Goal: Check status: Check status

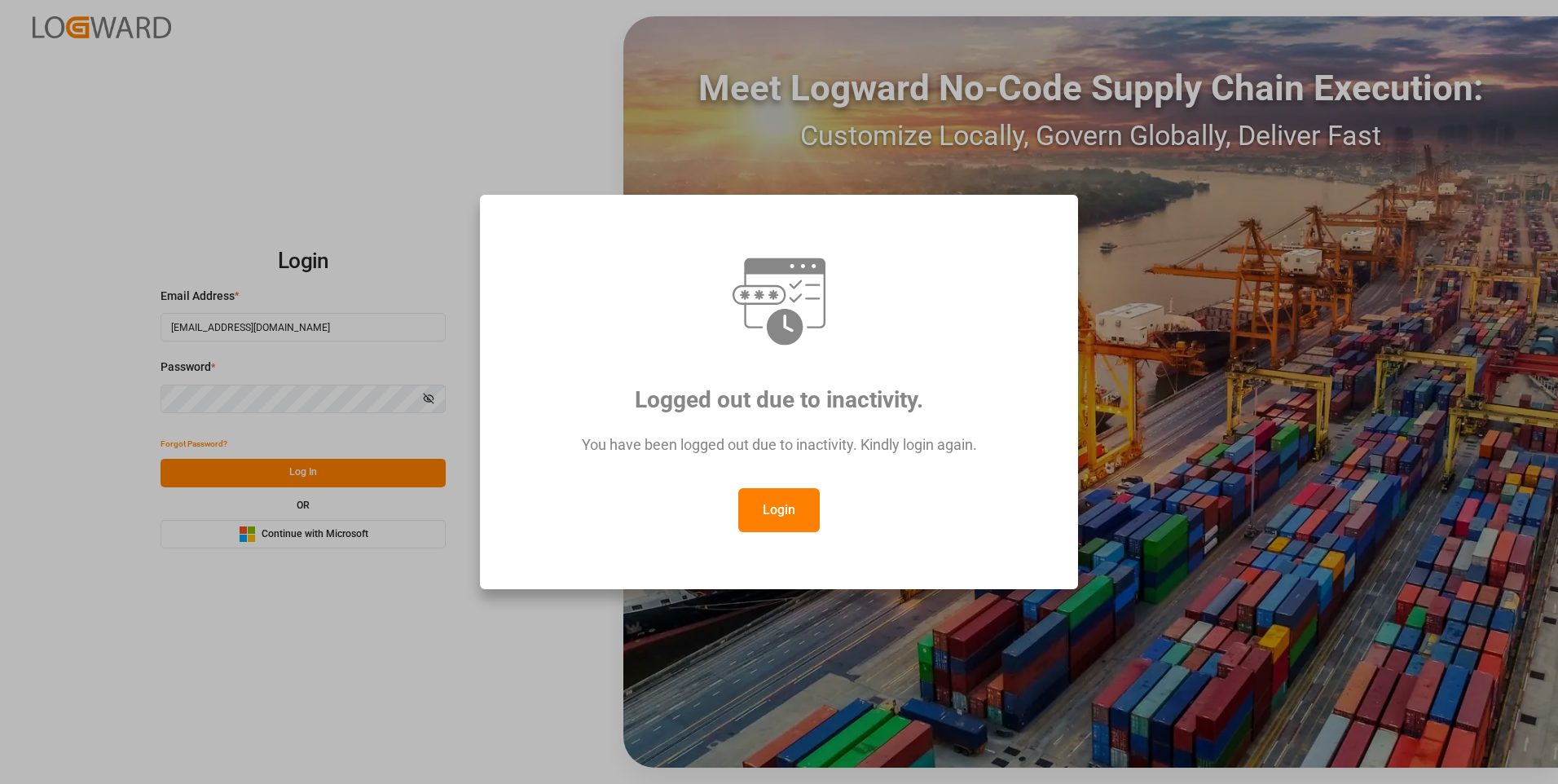
click at [781, 512] on button "Login" at bounding box center [779, 510] width 82 height 44
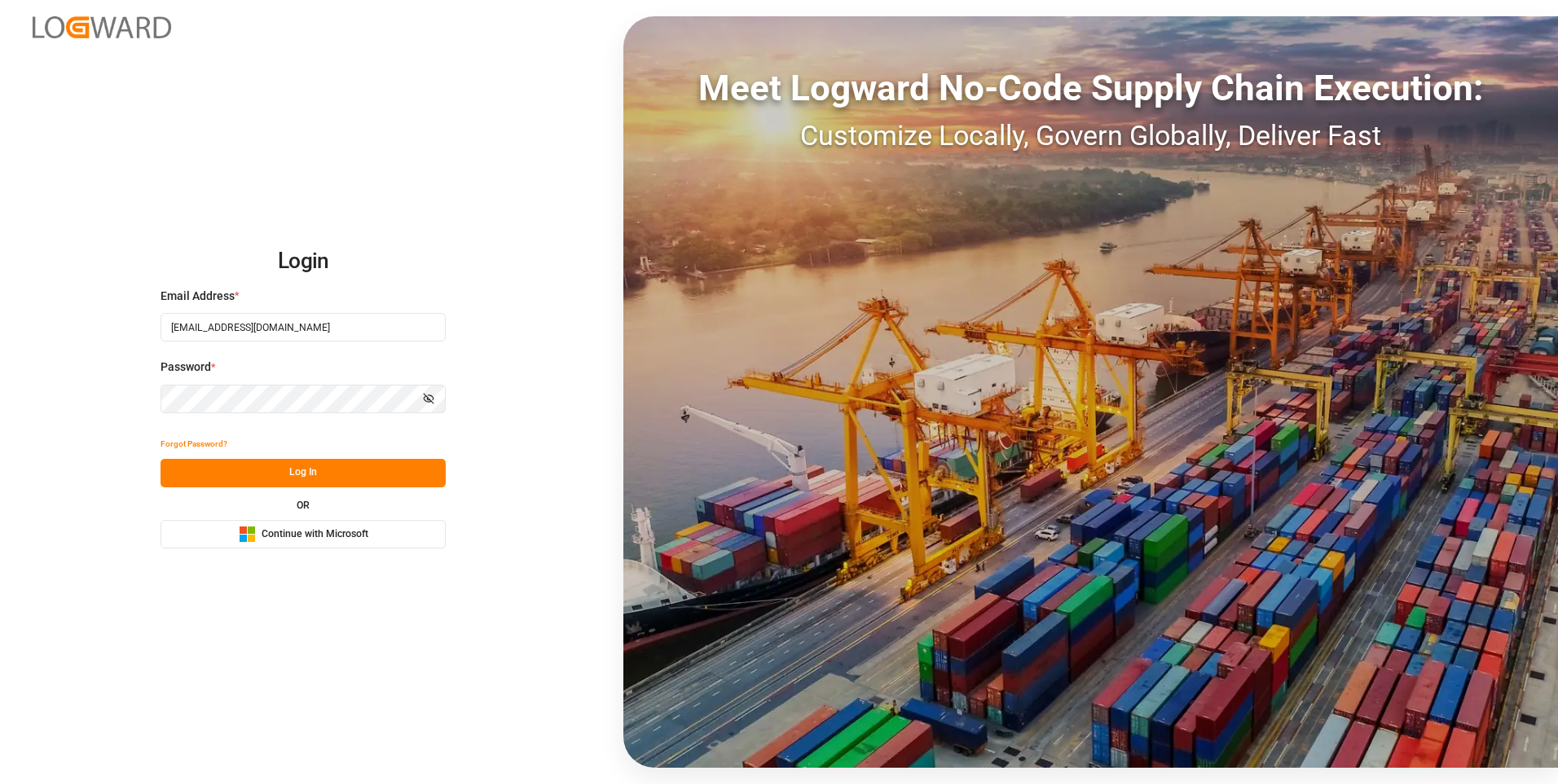
click at [323, 474] on button "Log In" at bounding box center [303, 473] width 285 height 29
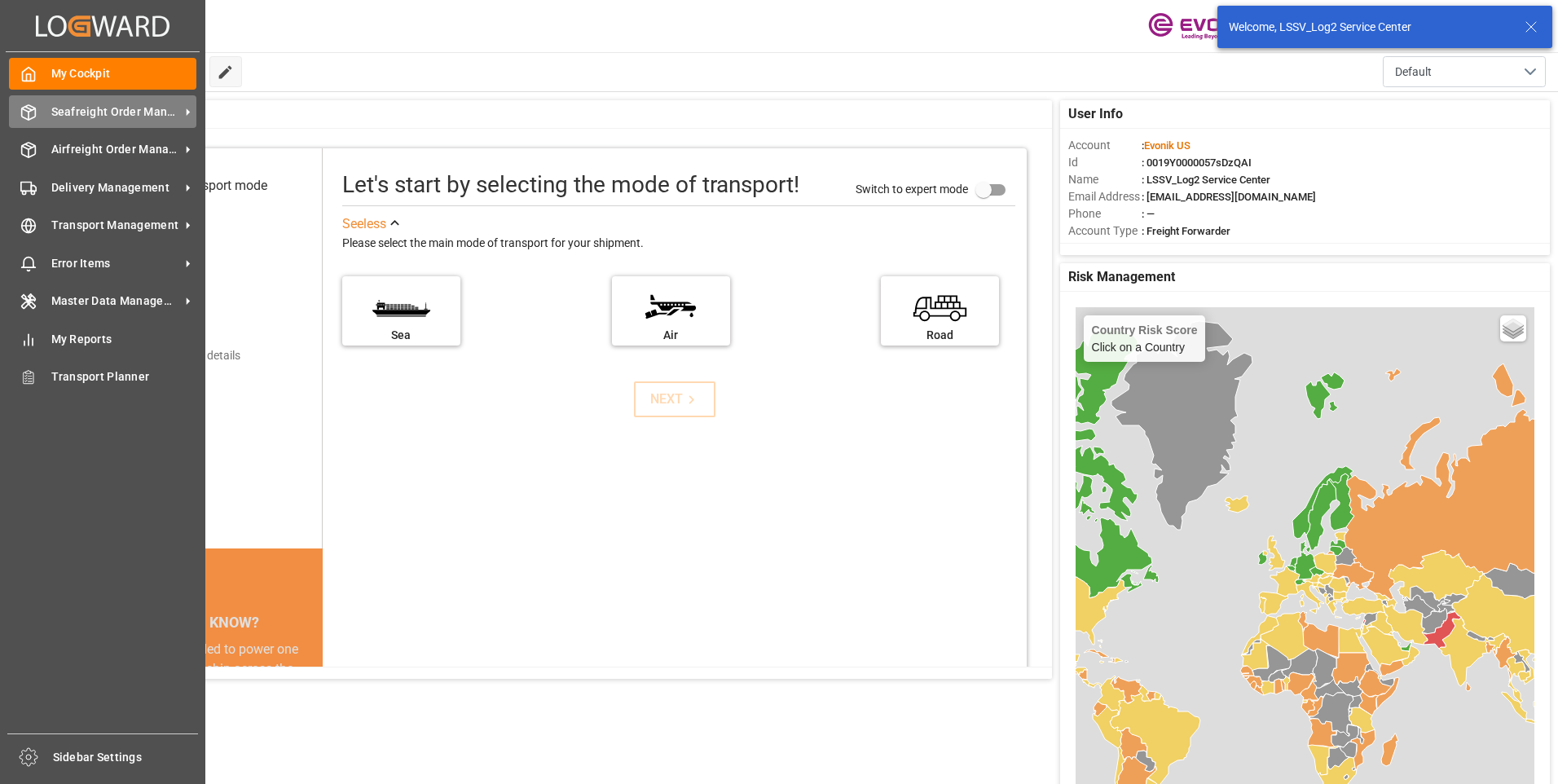
click at [38, 111] on div "Seafreight Order Management Seafreight Order Management" at bounding box center [102, 110] width 187 height 31
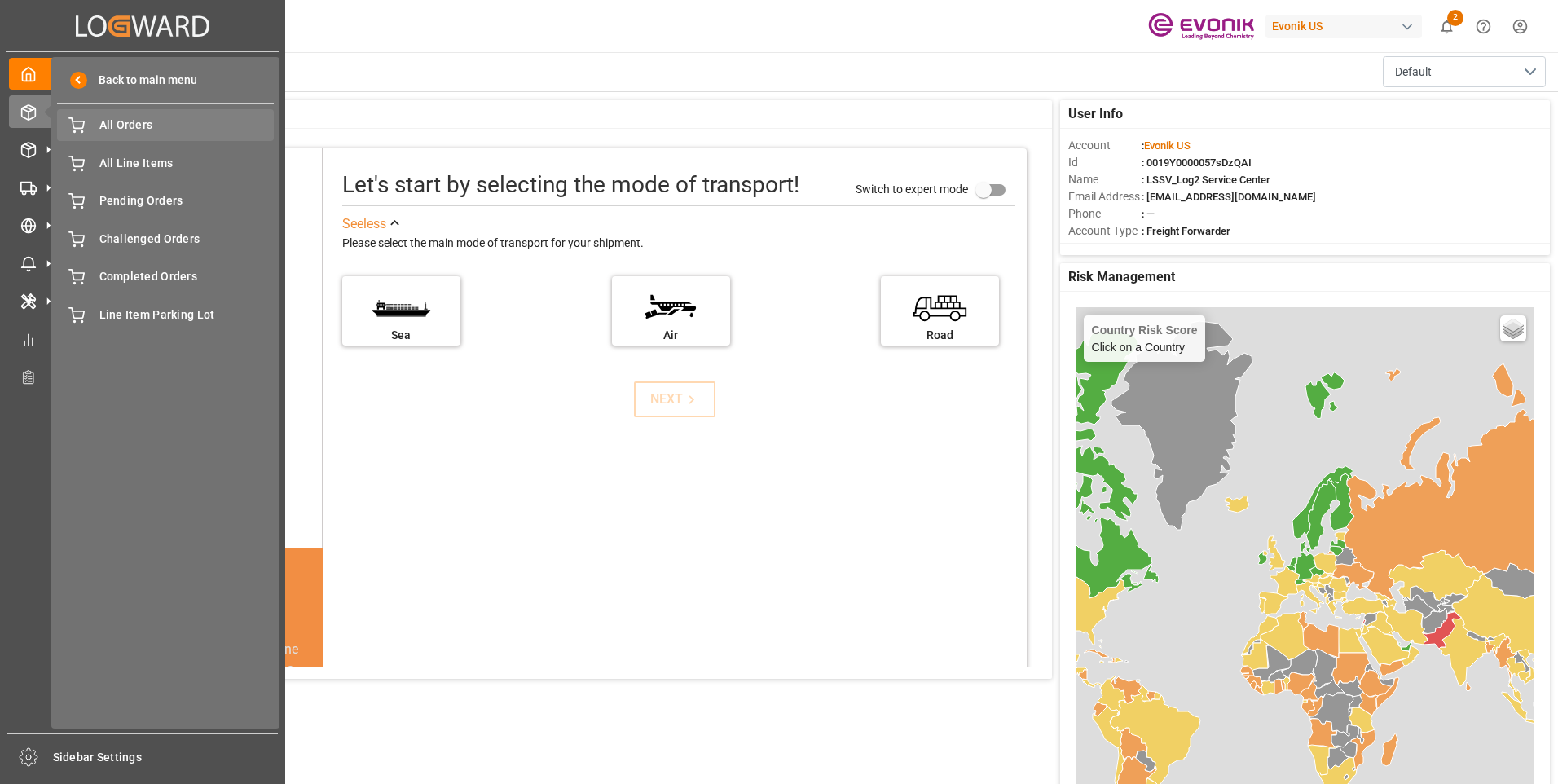
click at [122, 133] on span "All Orders" at bounding box center [187, 125] width 175 height 17
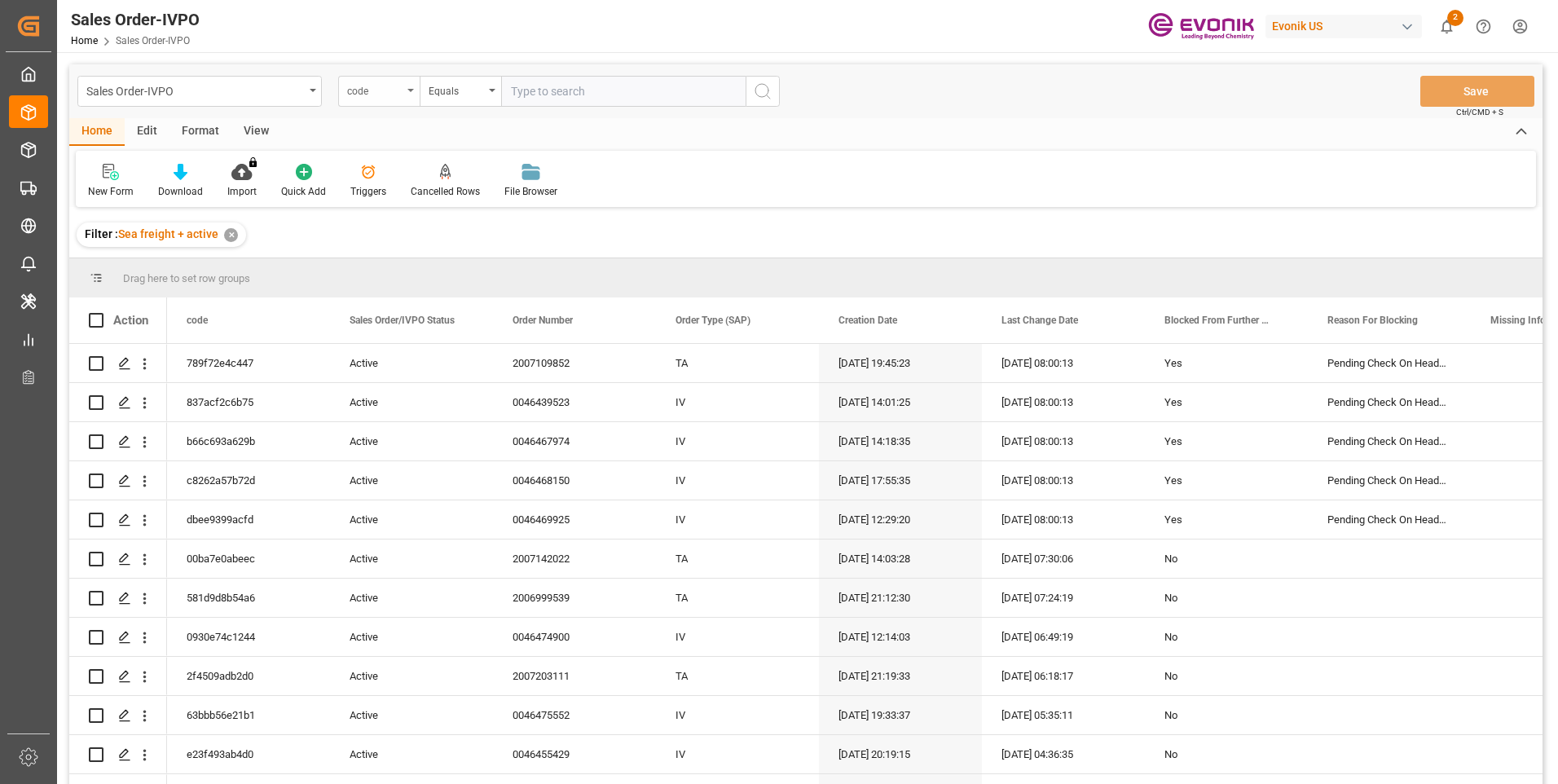
click at [409, 87] on div "code" at bounding box center [379, 91] width 82 height 31
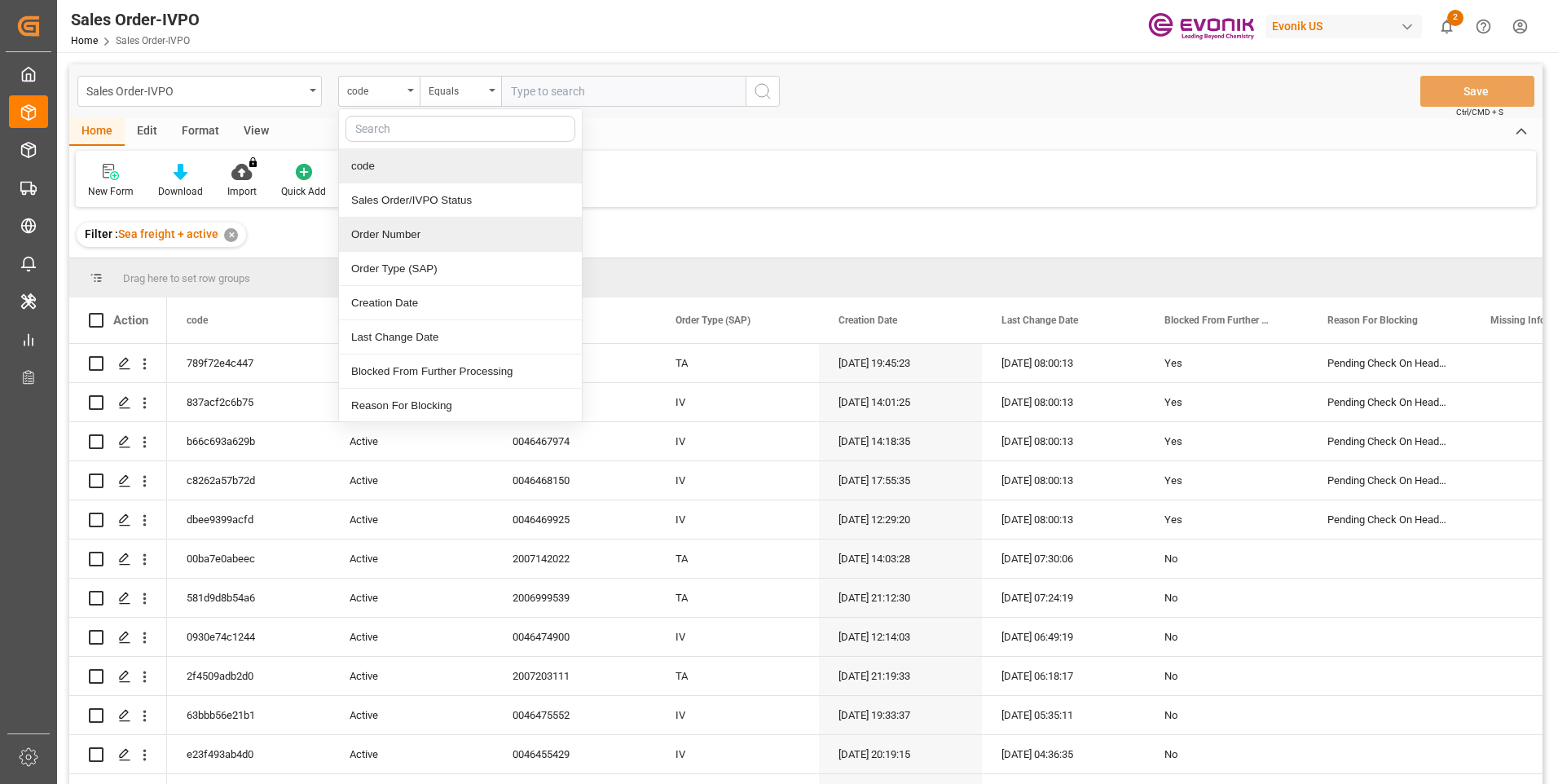
click at [392, 226] on div "Order Number" at bounding box center [460, 235] width 242 height 34
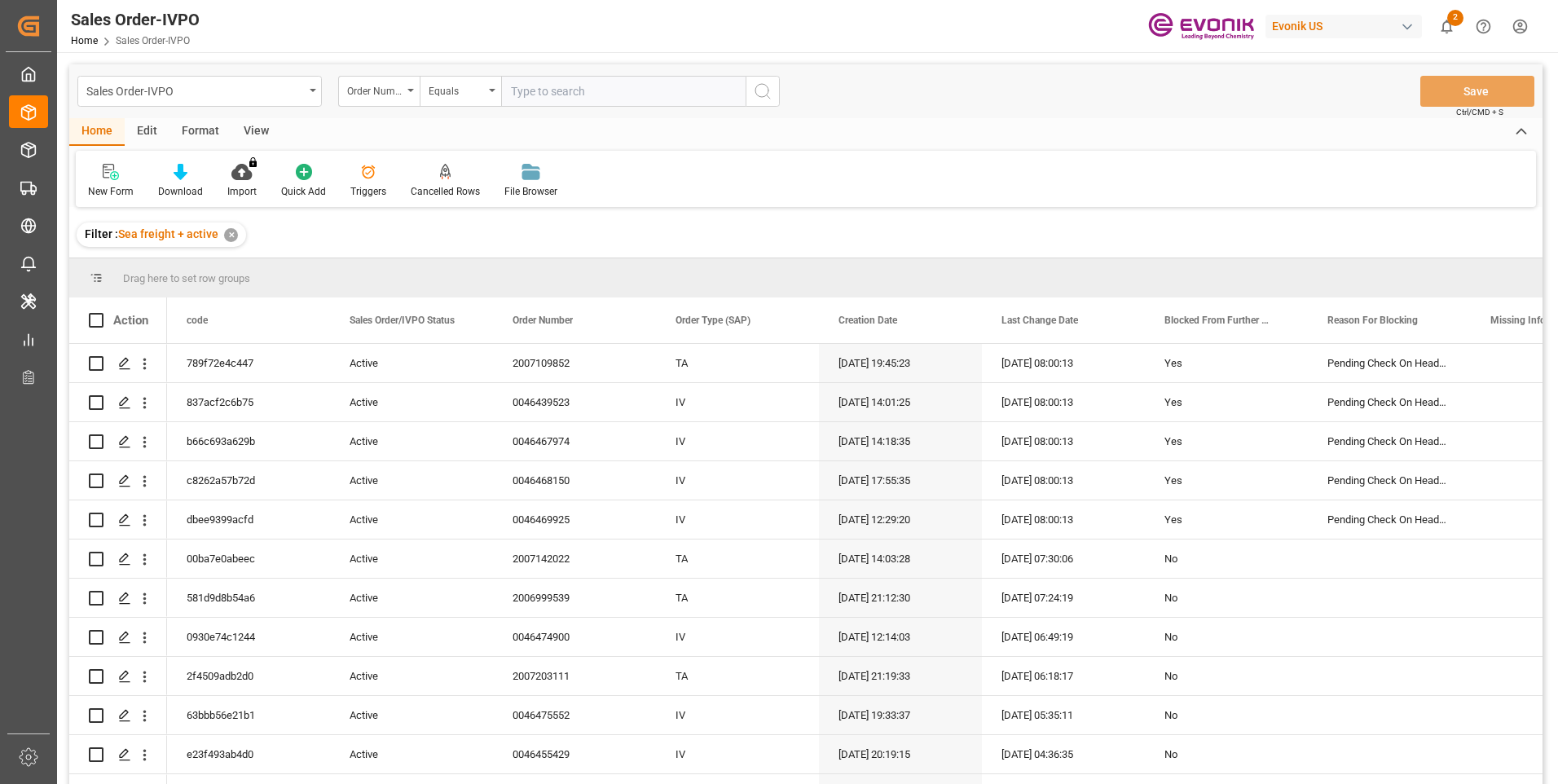
click at [537, 85] on input "text" at bounding box center [623, 91] width 244 height 31
paste input "2007185498"
type input "2007185498"
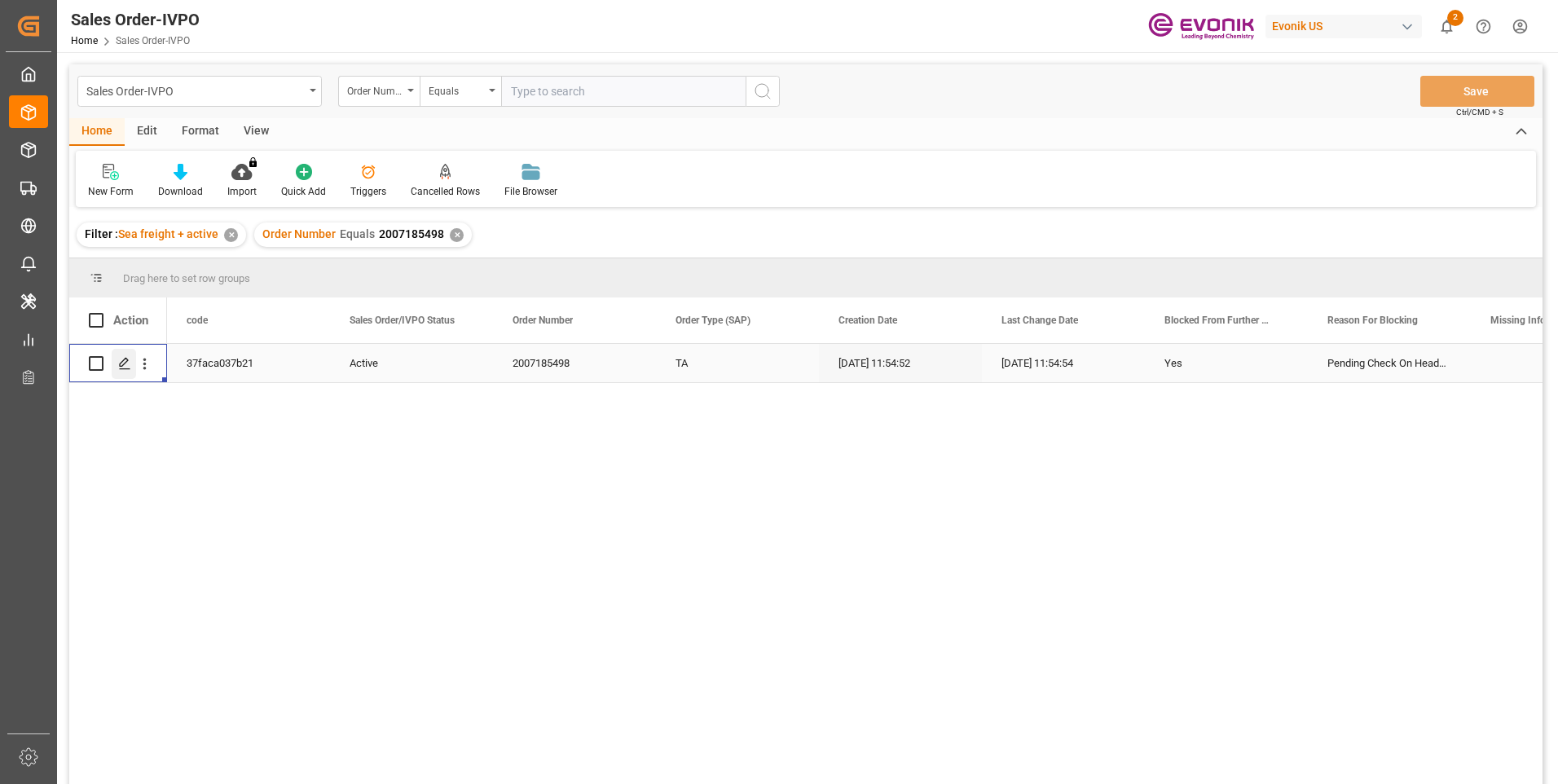
click at [117, 364] on div "Press SPACE to select this row." at bounding box center [124, 364] width 25 height 30
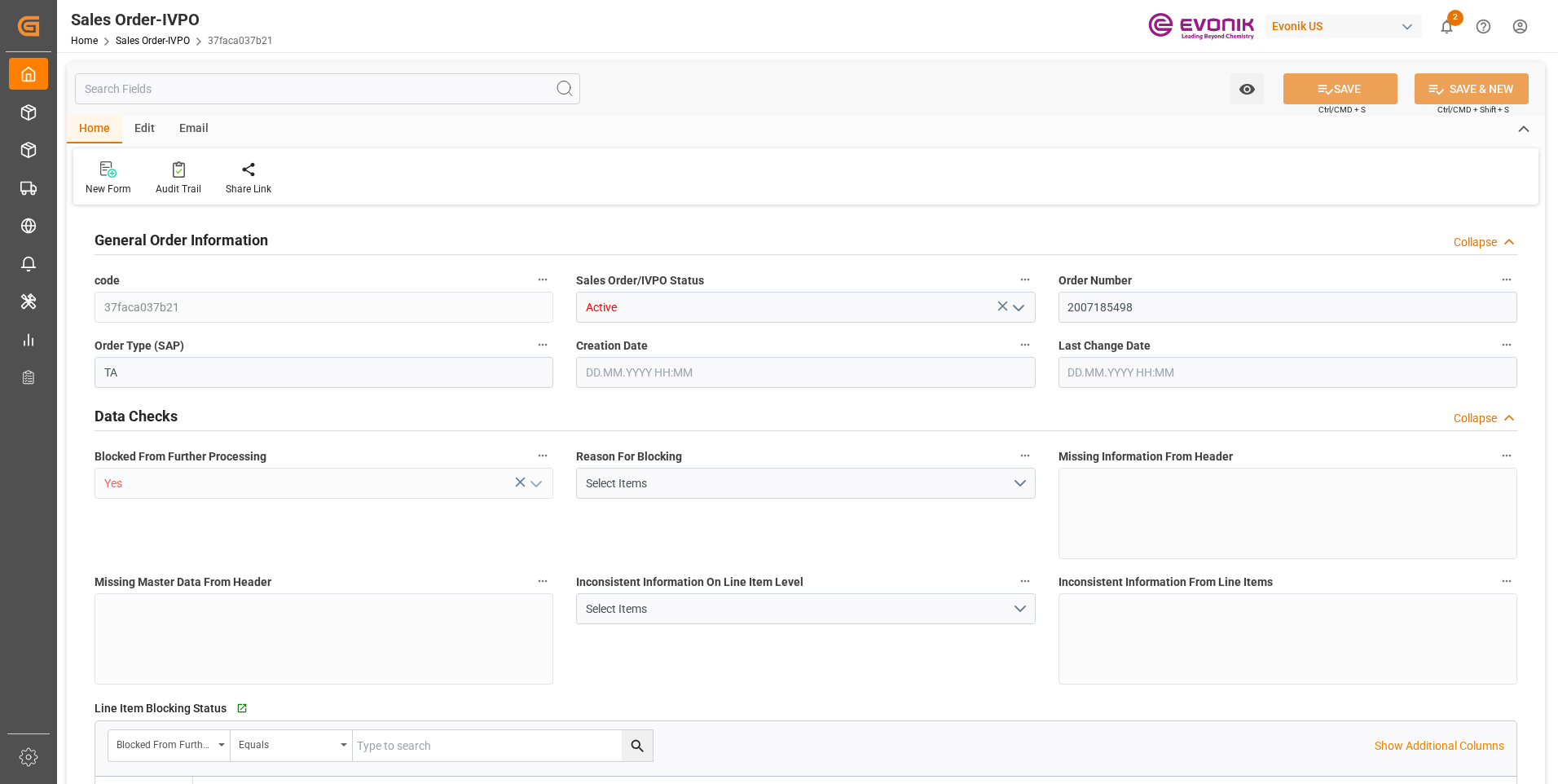
type input "DEBRV"
type input "0"
type input "1"
type input "846"
type input "[DATE] 11:54"
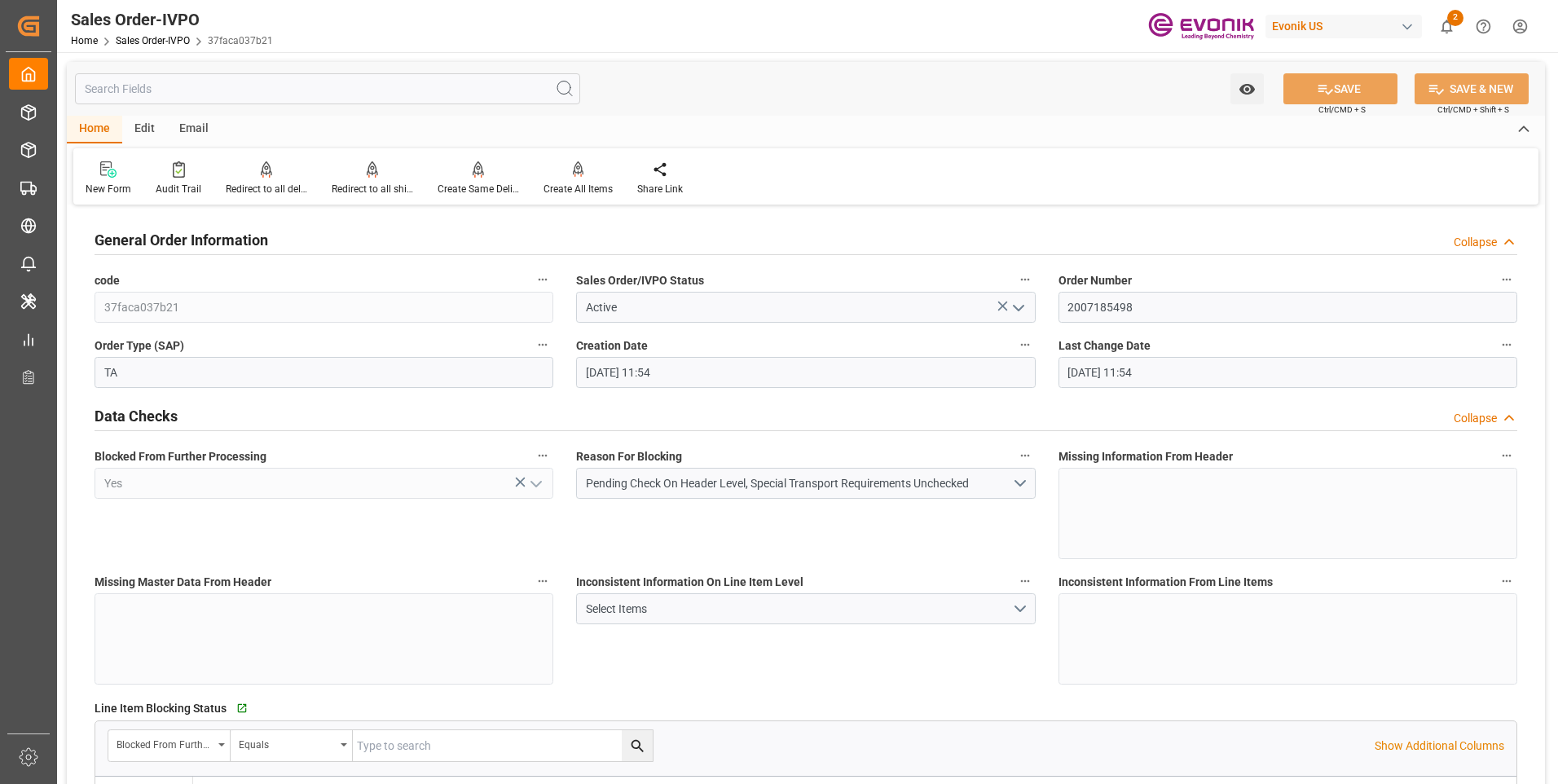
type input "[DATE] 11:54"
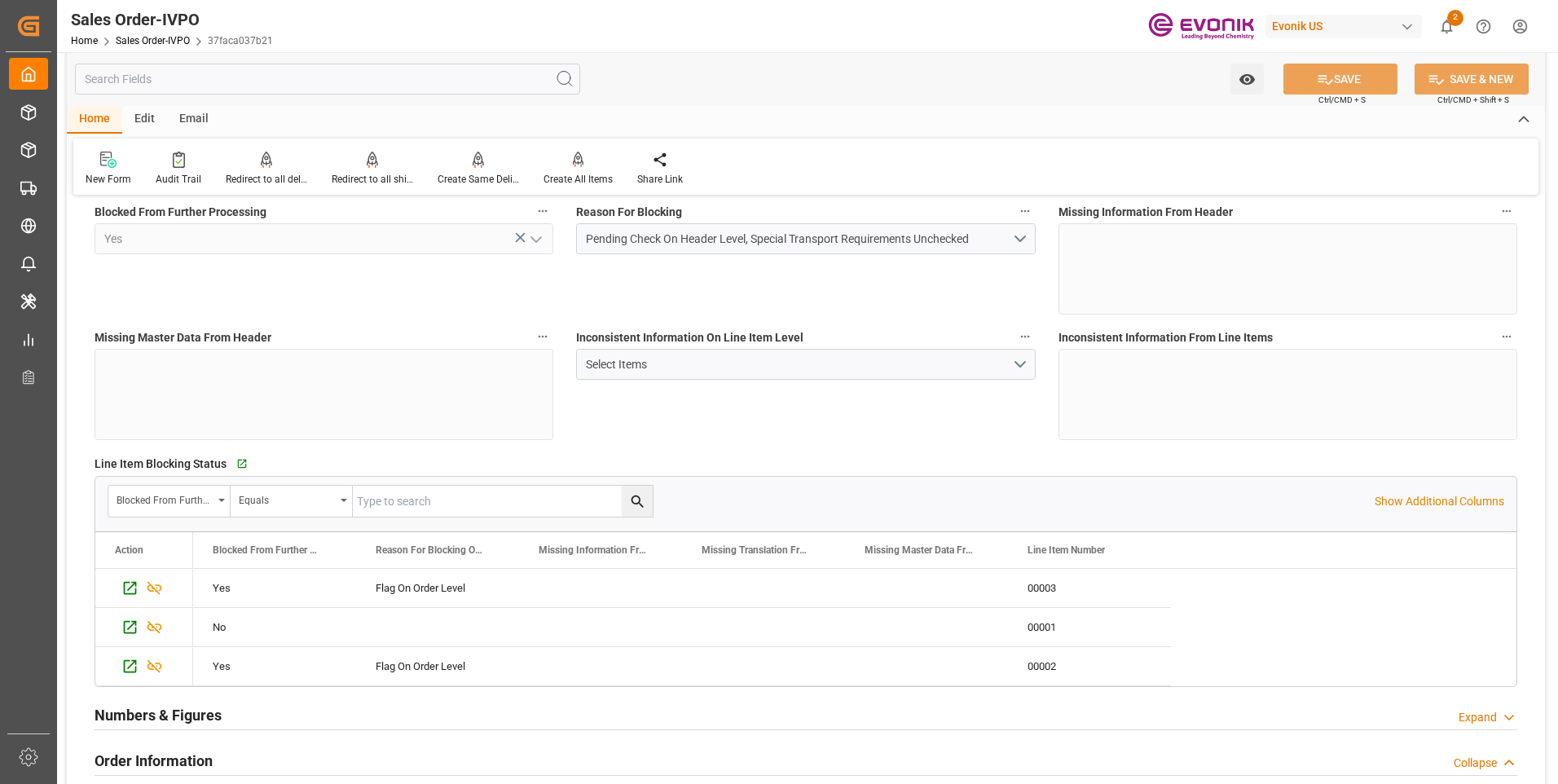
scroll to position [488, 0]
